Goal: Task Accomplishment & Management: Manage account settings

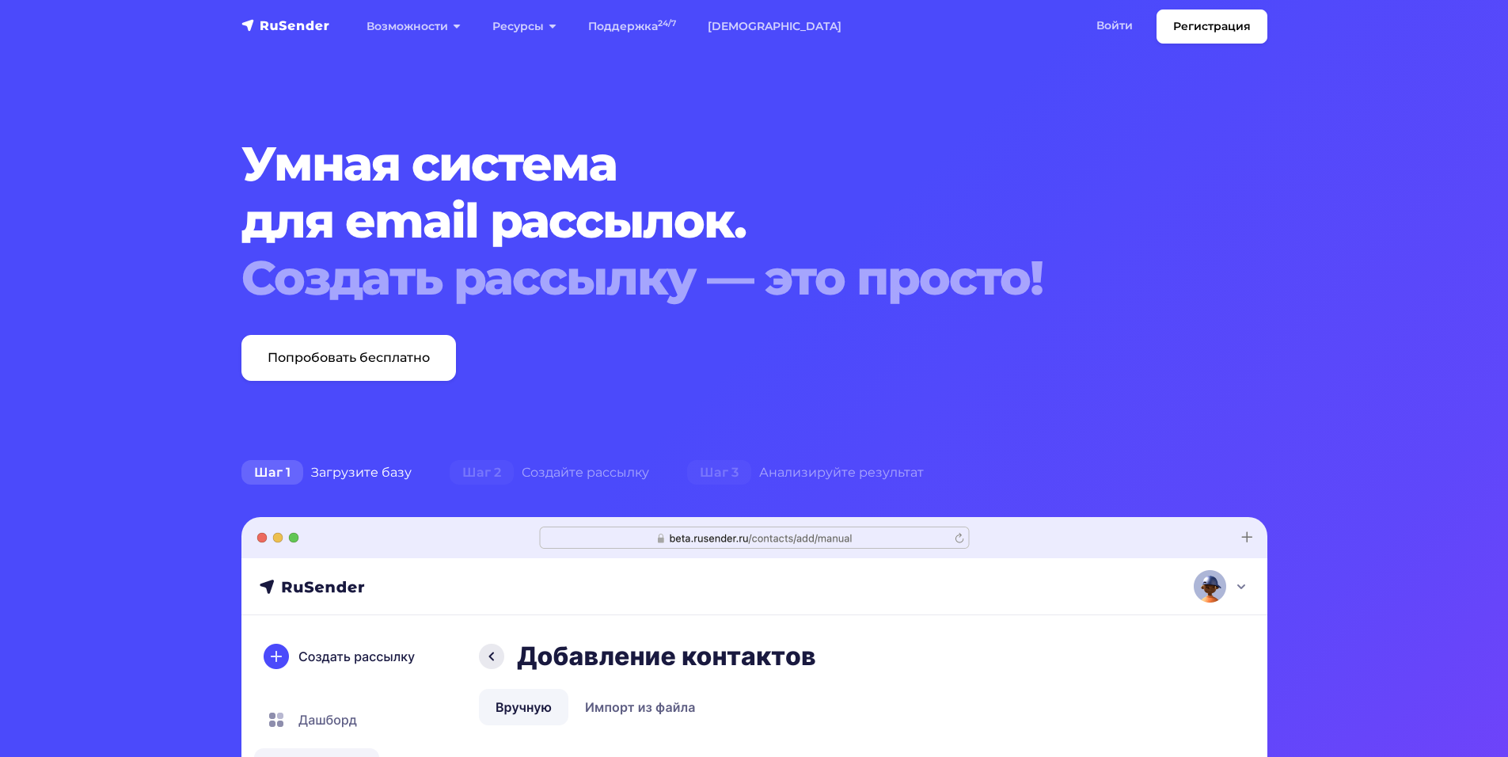
click at [1255, 313] on div "Умная система для email рассылок. Создать рассылку — это просто! Попробовать бе…" at bounding box center [754, 257] width 1045 height 245
click at [354, 359] on link "Попробовать бесплатно" at bounding box center [348, 358] width 215 height 46
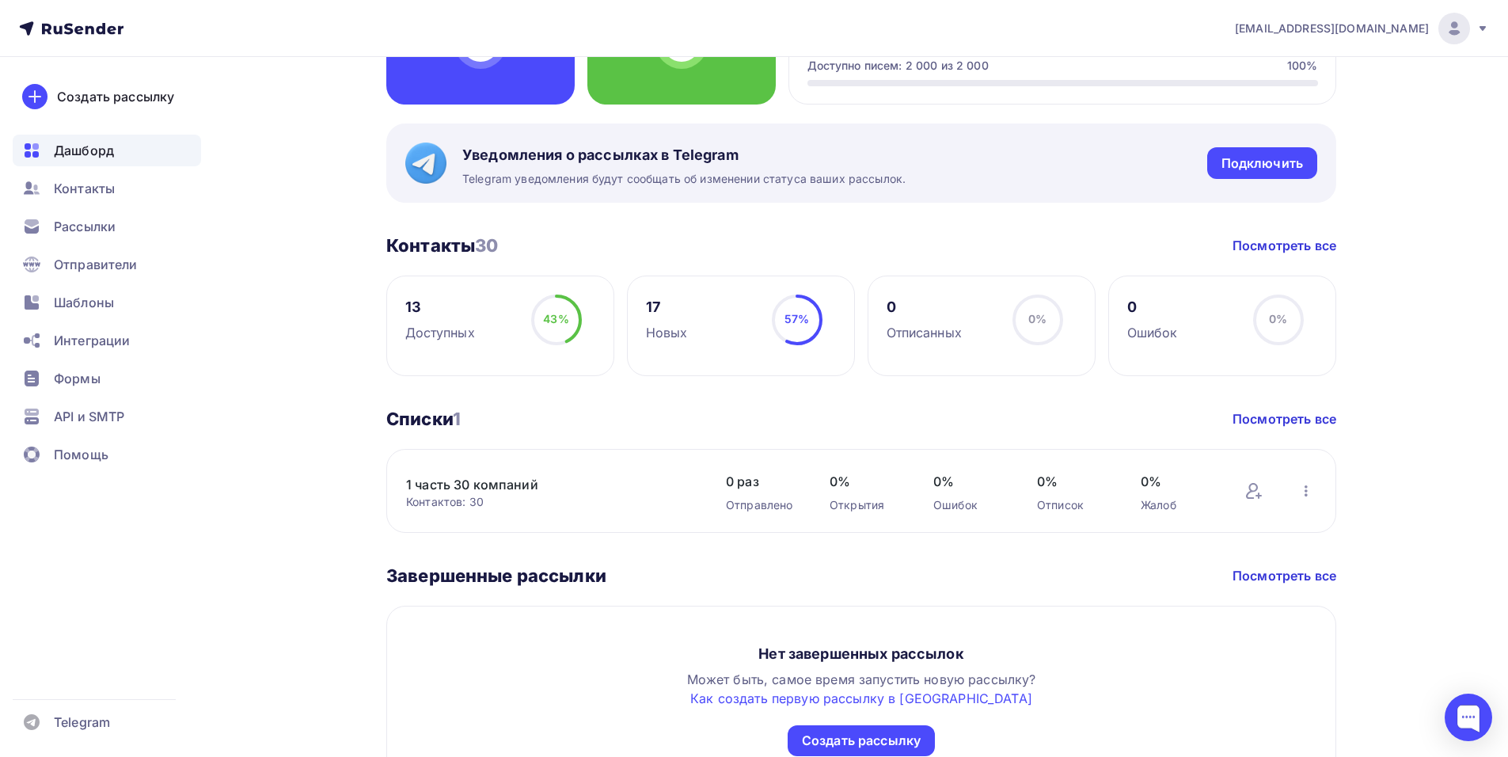
scroll to position [633, 0]
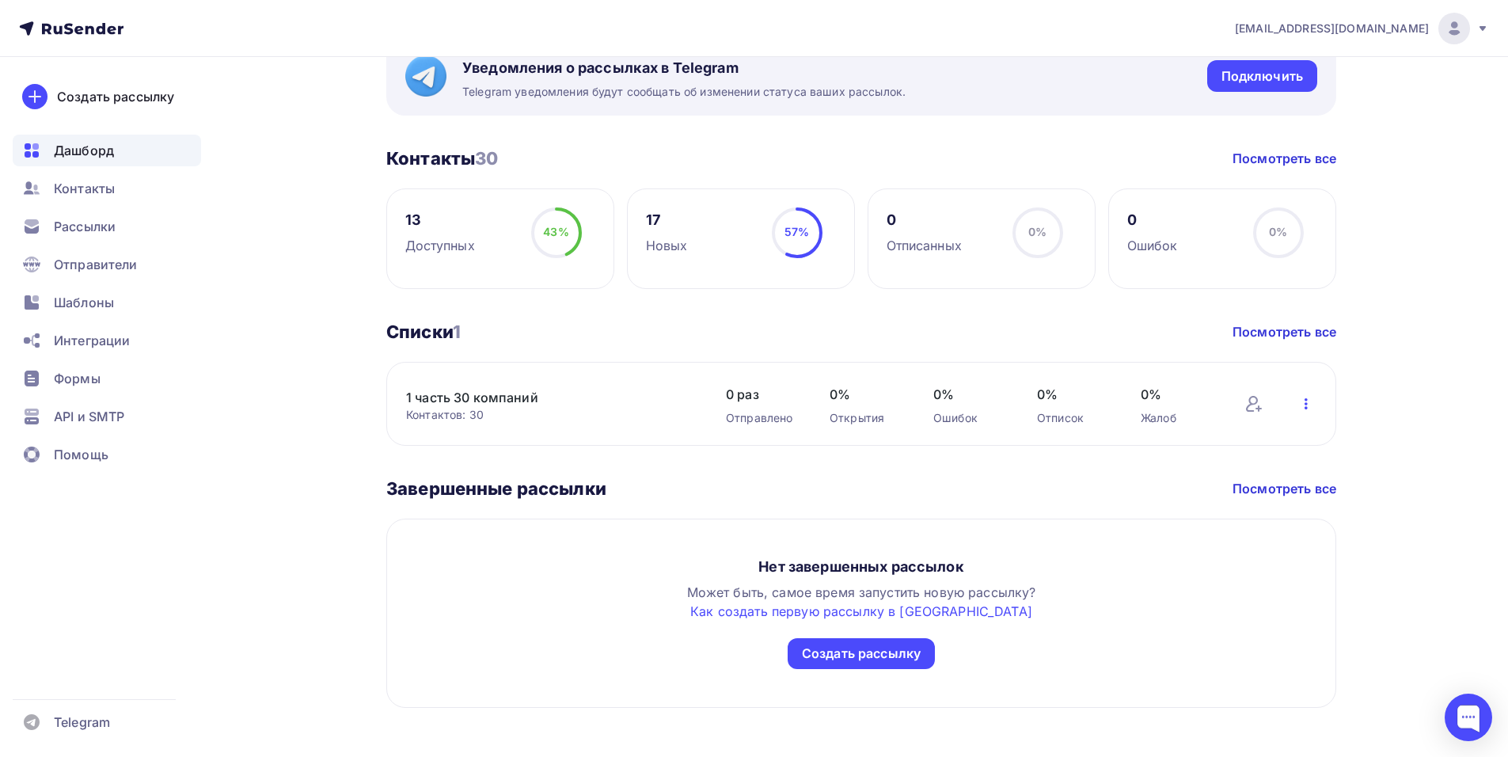
click at [1310, 398] on icon "button" at bounding box center [1306, 403] width 19 height 19
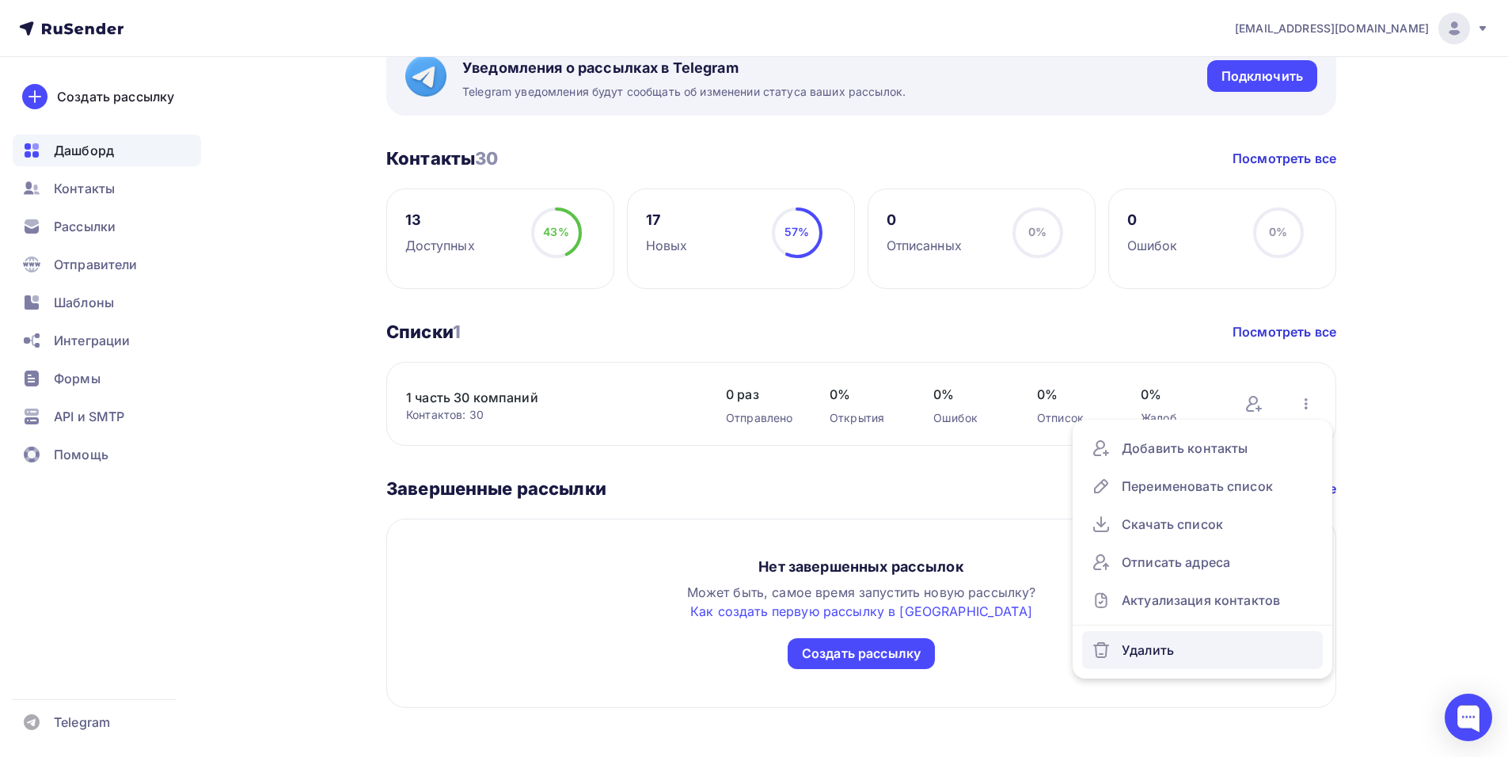
click at [1181, 651] on div "Удалить" at bounding box center [1203, 649] width 222 height 25
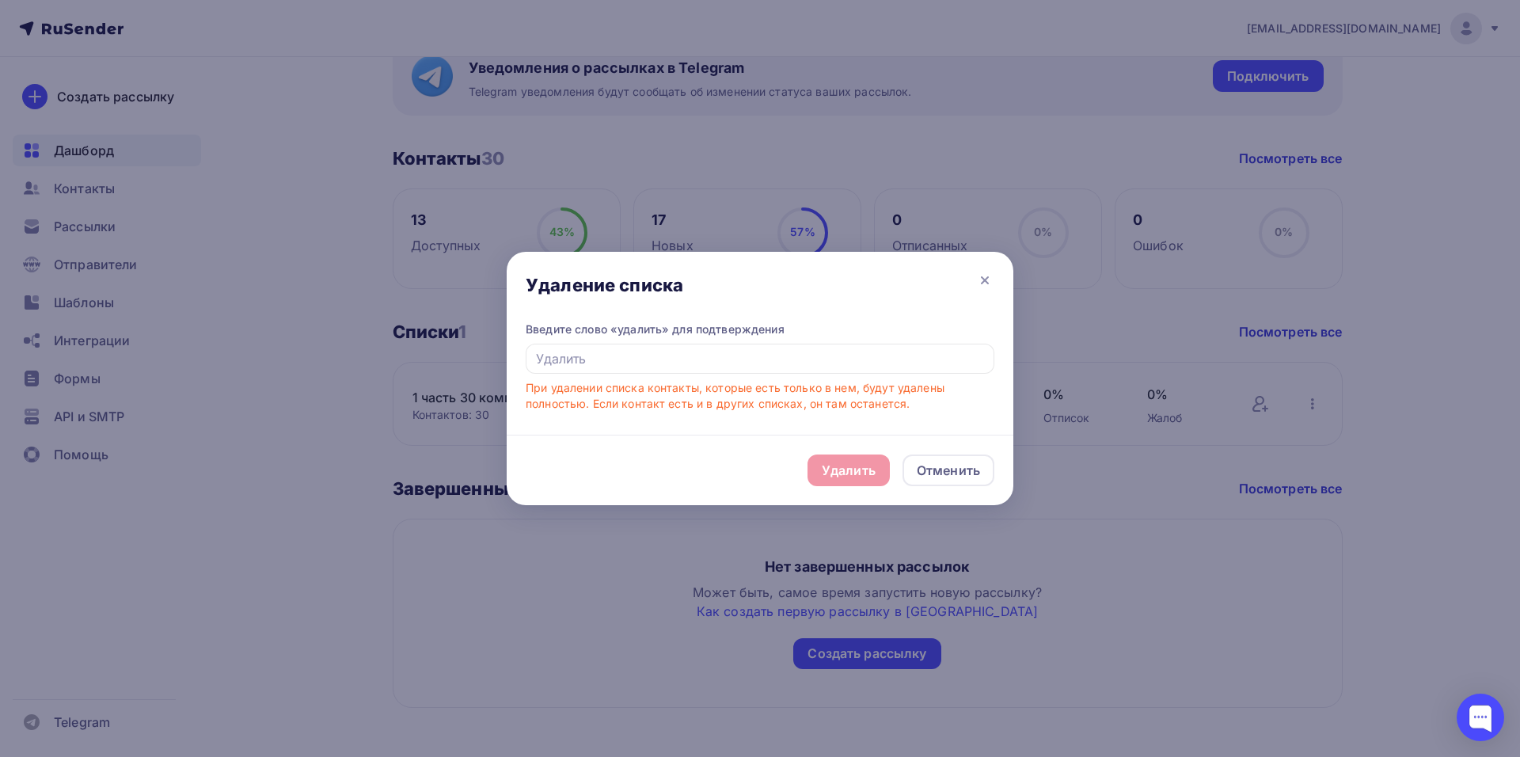
click at [853, 470] on div "Удалить Отменить" at bounding box center [760, 470] width 507 height 70
click at [708, 371] on input "text" at bounding box center [760, 359] width 469 height 30
type input "у"
type input "Удалить"
click at [863, 473] on div "Удалить" at bounding box center [849, 470] width 54 height 19
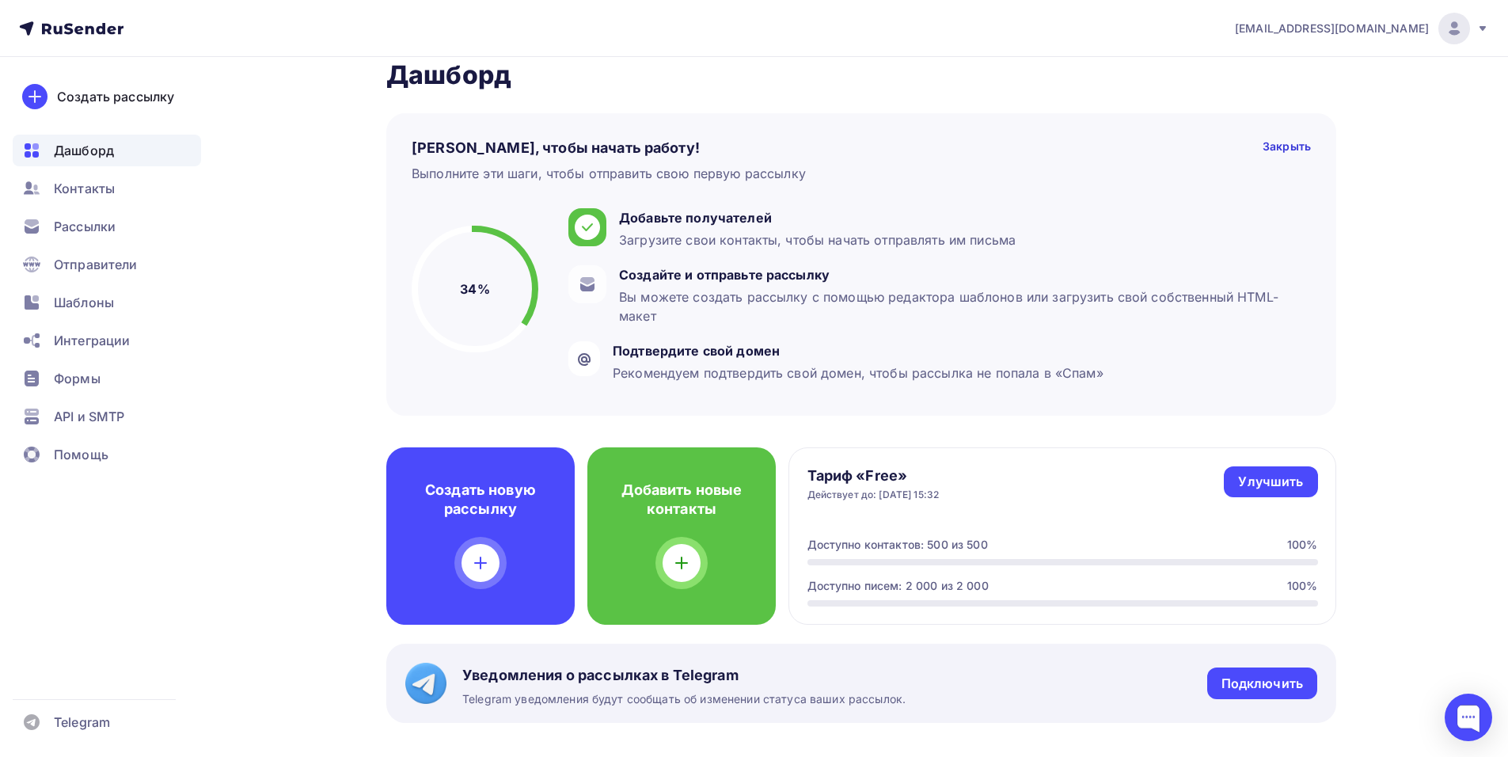
scroll to position [0, 0]
